Goal: Find specific page/section: Locate a particular part of the current website

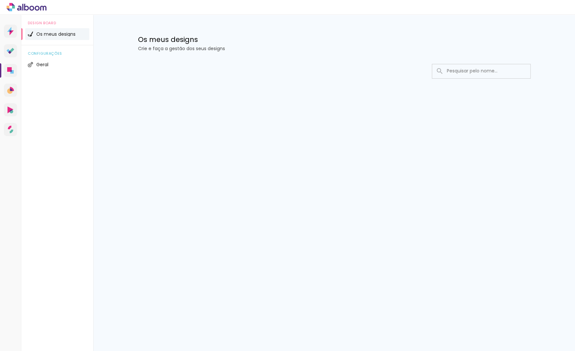
click at [486, 73] on input at bounding box center [490, 70] width 93 height 13
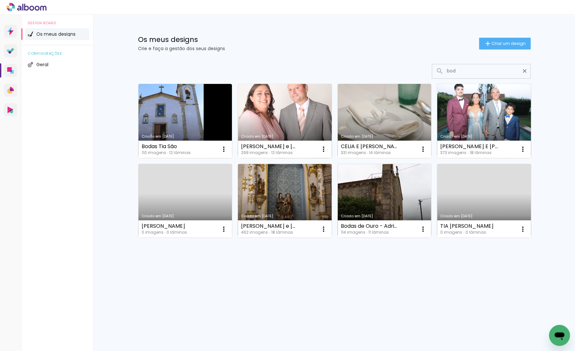
click at [476, 73] on input "bod" at bounding box center [485, 70] width 82 height 13
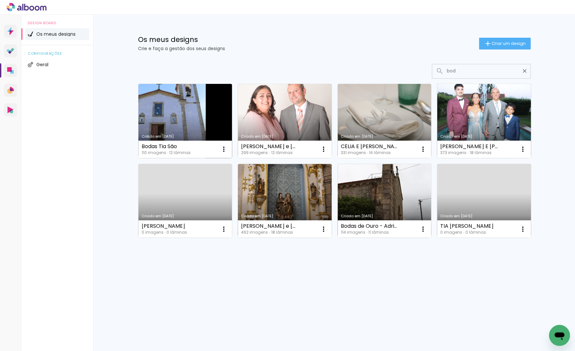
type input "bod"
type paper-input "bod"
click at [223, 120] on link "Criado em [DATE]" at bounding box center [185, 121] width 94 height 74
